Goal: Consume media (video, audio)

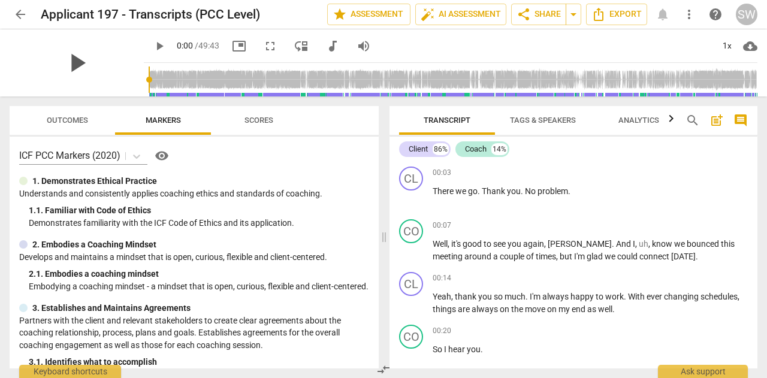
click at [92, 64] on span "play_arrow" at bounding box center [76, 62] width 31 height 31
type input "6"
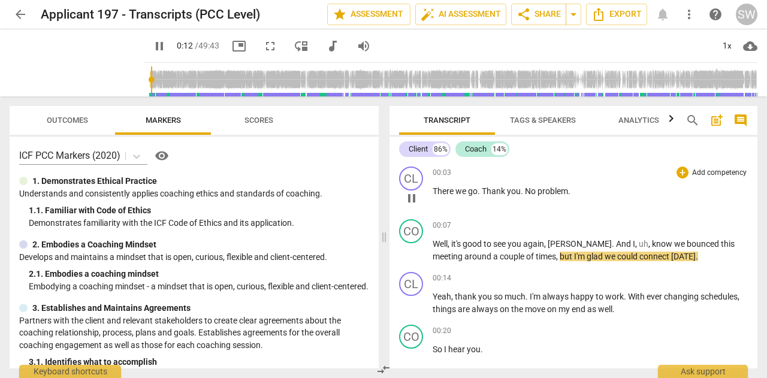
click at [752, 162] on div "CL play_arrow pause 00:03 + Add competency keyboard_arrow_right There we go . T…" at bounding box center [573, 188] width 368 height 53
click at [262, 119] on span "Scores" at bounding box center [258, 120] width 29 height 9
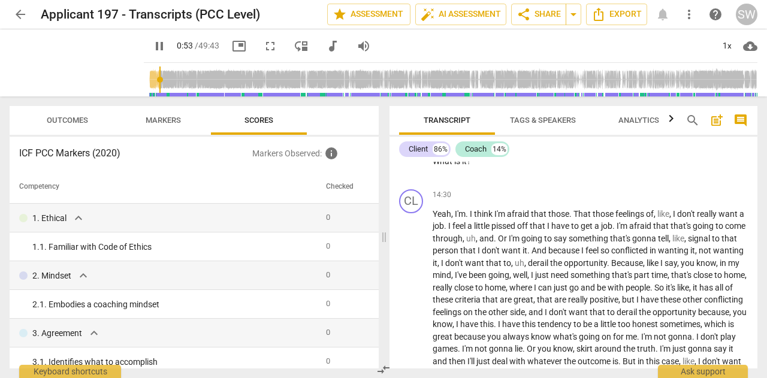
scroll to position [2802, 0]
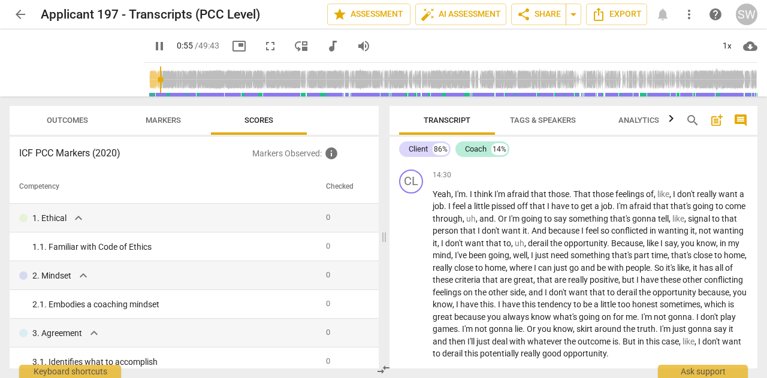
type input "56"
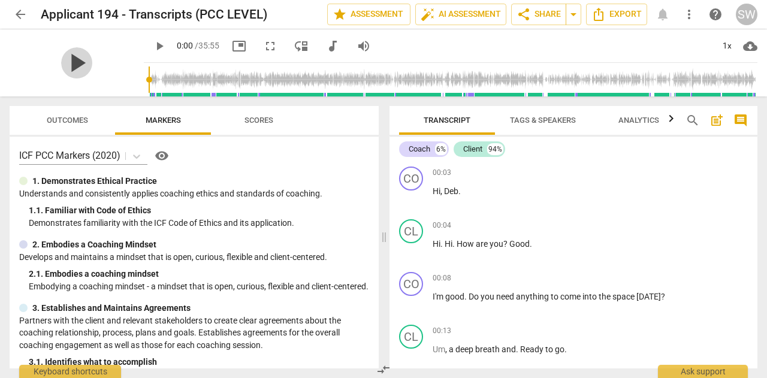
click at [92, 64] on span "play_arrow" at bounding box center [76, 62] width 31 height 31
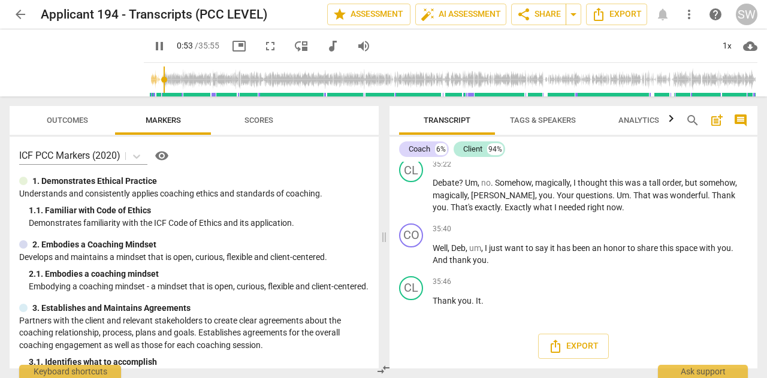
scroll to position [5128, 0]
type input "59"
